Goal: Task Accomplishment & Management: Complete application form

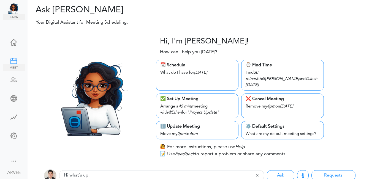
click at [14, 59] on div at bounding box center [14, 61] width 22 height 6
click at [11, 58] on div at bounding box center [14, 61] width 22 height 6
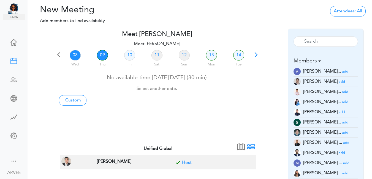
click at [101, 55] on link "09" at bounding box center [102, 55] width 11 height 10
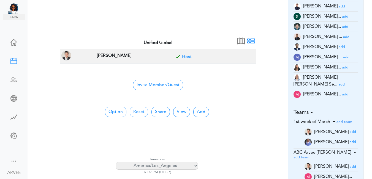
scroll to position [145, 0]
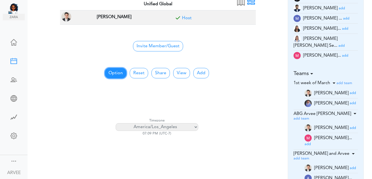
click at [109, 71] on button "Option" at bounding box center [115, 73] width 21 height 10
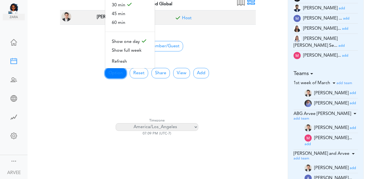
scroll to position [0, 0]
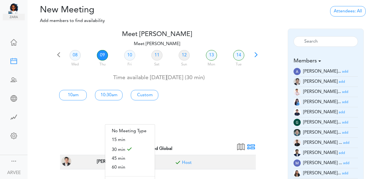
click at [102, 53] on link "09" at bounding box center [102, 55] width 11 height 10
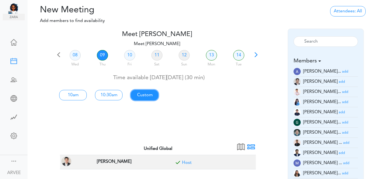
click at [148, 95] on link "Custom" at bounding box center [145, 95] width 28 height 10
type input "Meet [PERSON_NAME]"
type input "https://us02web.zoom.us/j/9174257685?pwd=VUE3Y2Fpem5ORktDVUZkeE9Yc01vZz09"
type input "2025-10-09T10:00"
type input "2025-10-09T10:30"
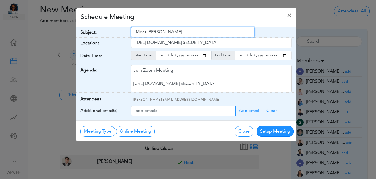
drag, startPoint x: 137, startPoint y: 33, endPoint x: 190, endPoint y: 31, distance: 53.2
click at [190, 31] on input "Meet [PERSON_NAME]" at bounding box center [193, 32] width 124 height 10
paste input "Ansley, Jeff and Cholera, Kunal"
click at [135, 32] on input "Ansley, Jeff and Cholera, Kunal" at bounding box center [193, 32] width 124 height 10
type input "Internal: Ansley, Jeff and Cholera, Kunal"
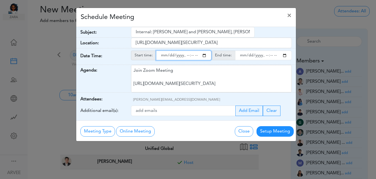
click at [204, 56] on input "starttime" at bounding box center [183, 56] width 55 height 10
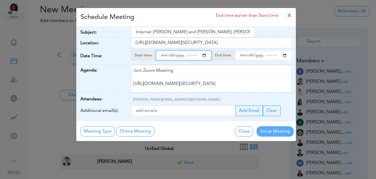
click at [186, 56] on input "starttime" at bounding box center [183, 56] width 55 height 10
type input "2025-10-09T19:00"
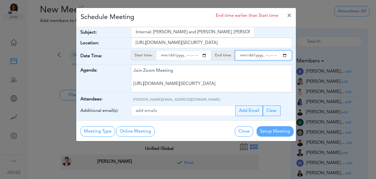
click at [285, 56] on input "endtime" at bounding box center [263, 56] width 57 height 10
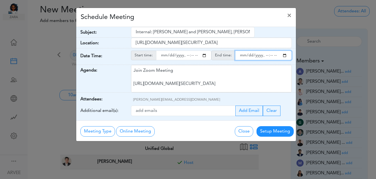
click at [265, 57] on input "endtime" at bounding box center [263, 56] width 57 height 10
type input "2025-10-09T20:30"
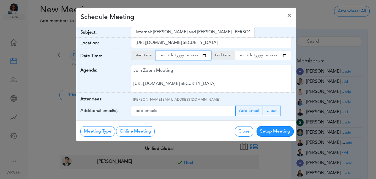
click at [193, 56] on input "starttime" at bounding box center [183, 56] width 55 height 10
type input "2025-10-09T19:30"
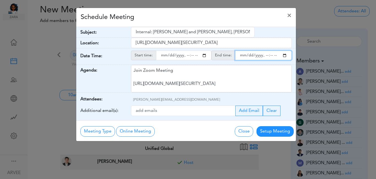
click at [271, 56] on input "endtime" at bounding box center [263, 56] width 57 height 10
type input "2025-10-09T20:00"
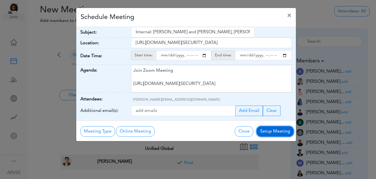
click at [273, 131] on button "Setup Meeting" at bounding box center [275, 131] width 37 height 10
